Goal: Information Seeking & Learning: Learn about a topic

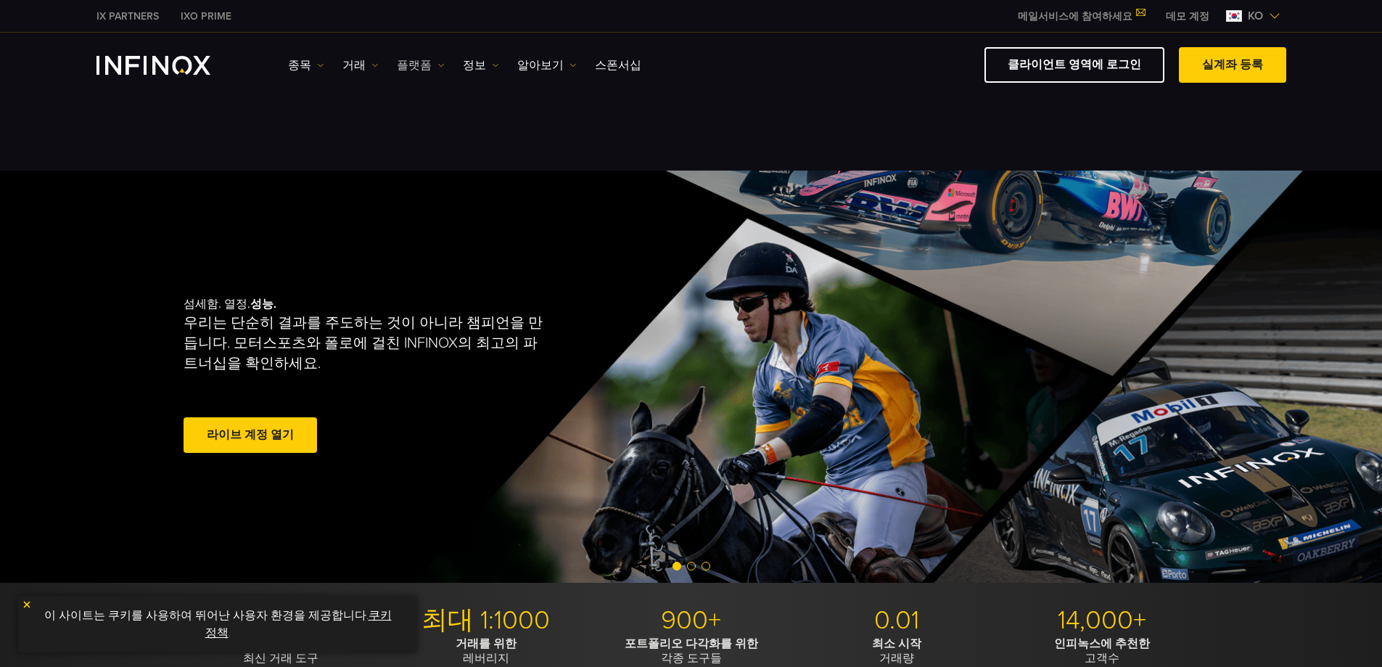
click at [408, 69] on link "플랫폼" at bounding box center [421, 65] width 48 height 17
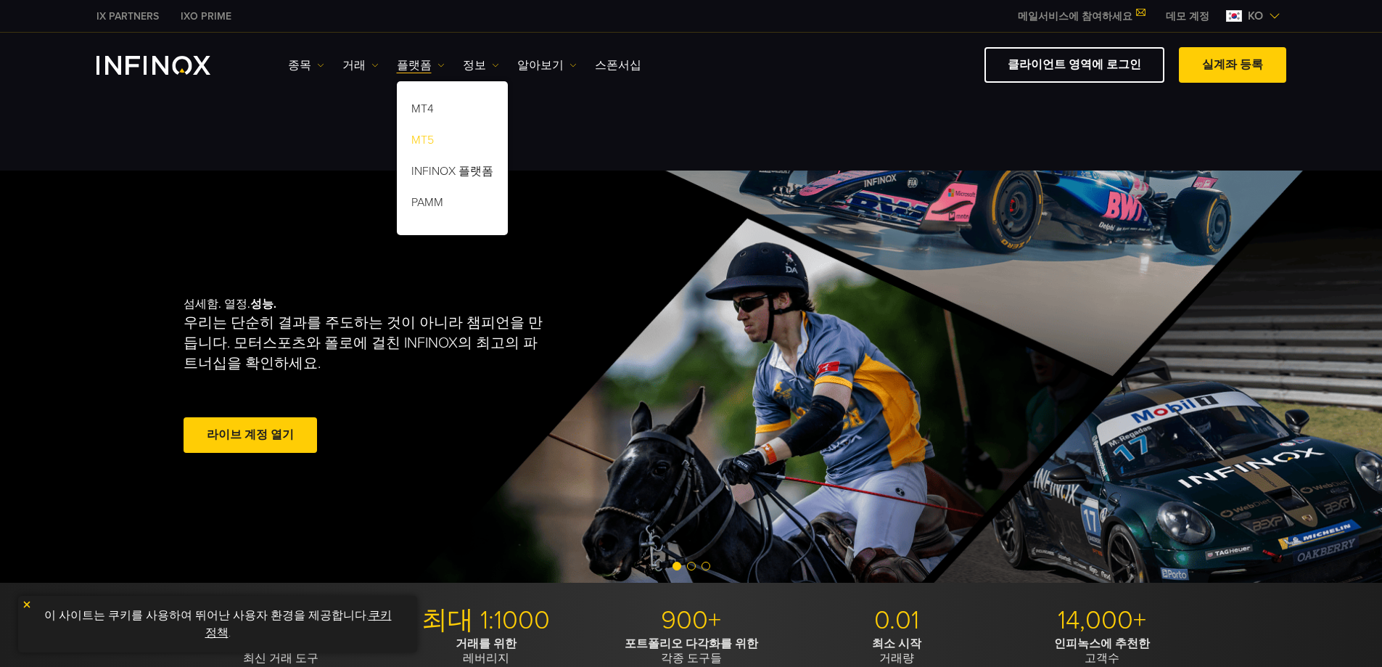
click at [424, 136] on link "MT5" at bounding box center [452, 142] width 111 height 31
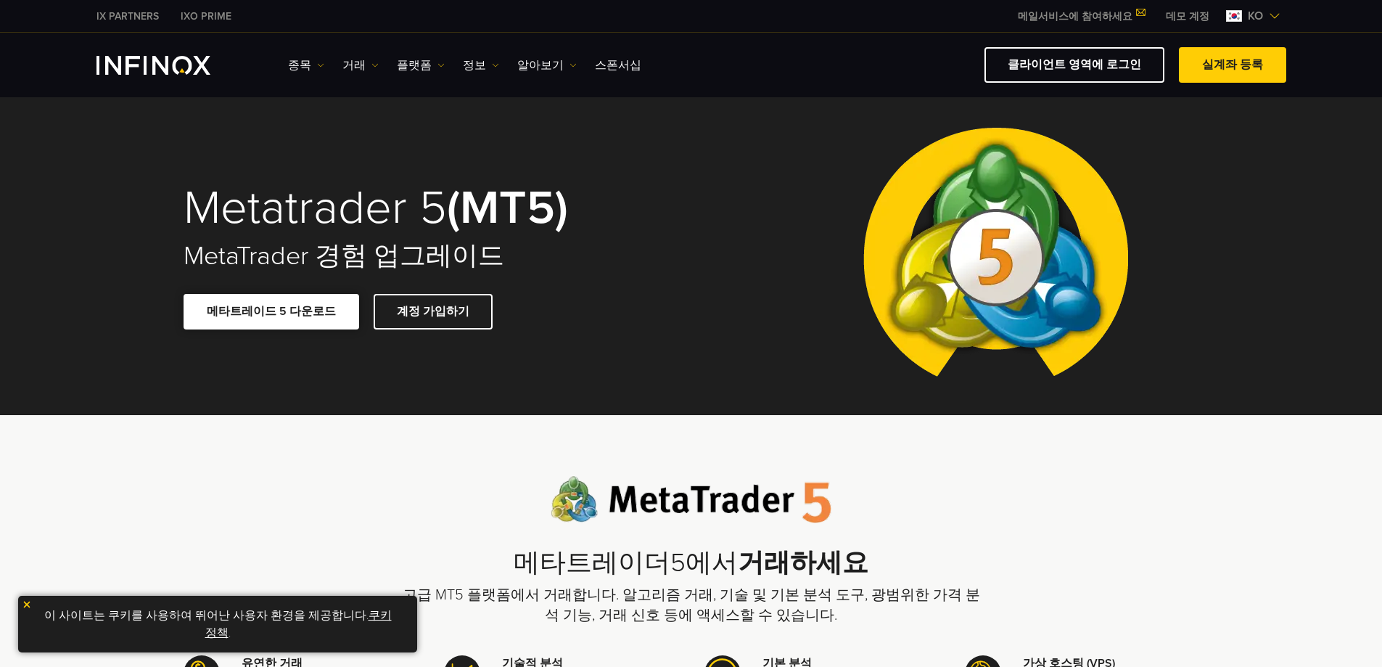
click at [271, 311] on span at bounding box center [271, 311] width 0 height 0
